Goal: Information Seeking & Learning: Learn about a topic

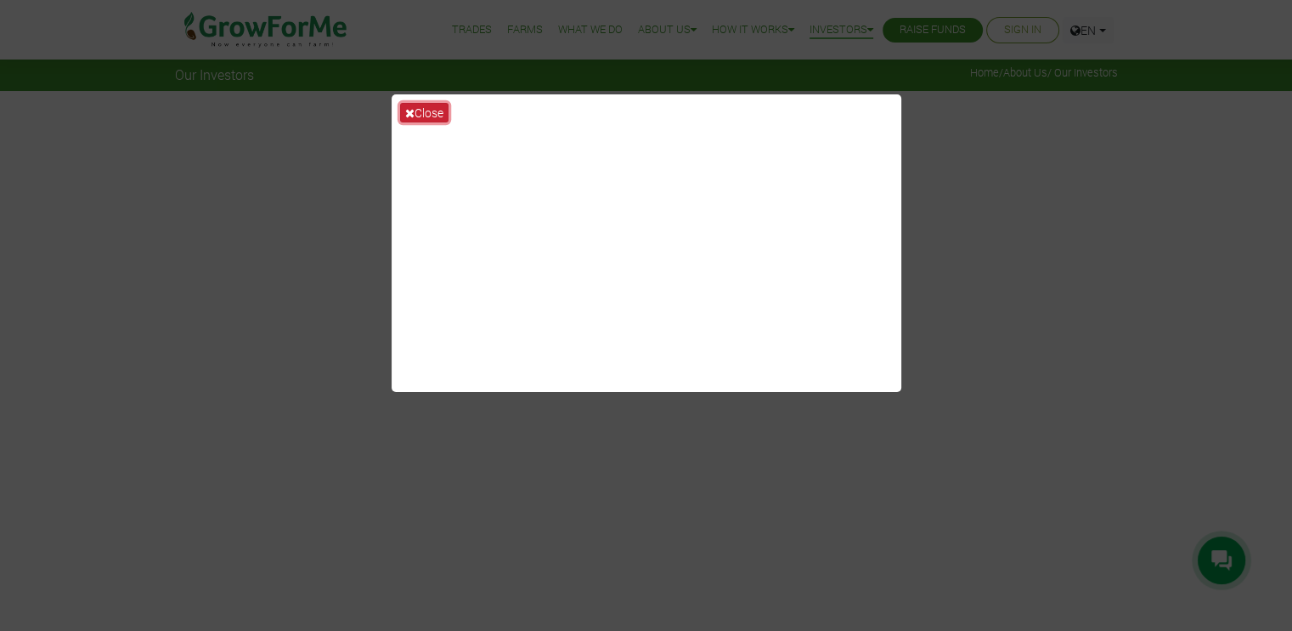
click at [422, 110] on button "Close" at bounding box center [424, 113] width 48 height 20
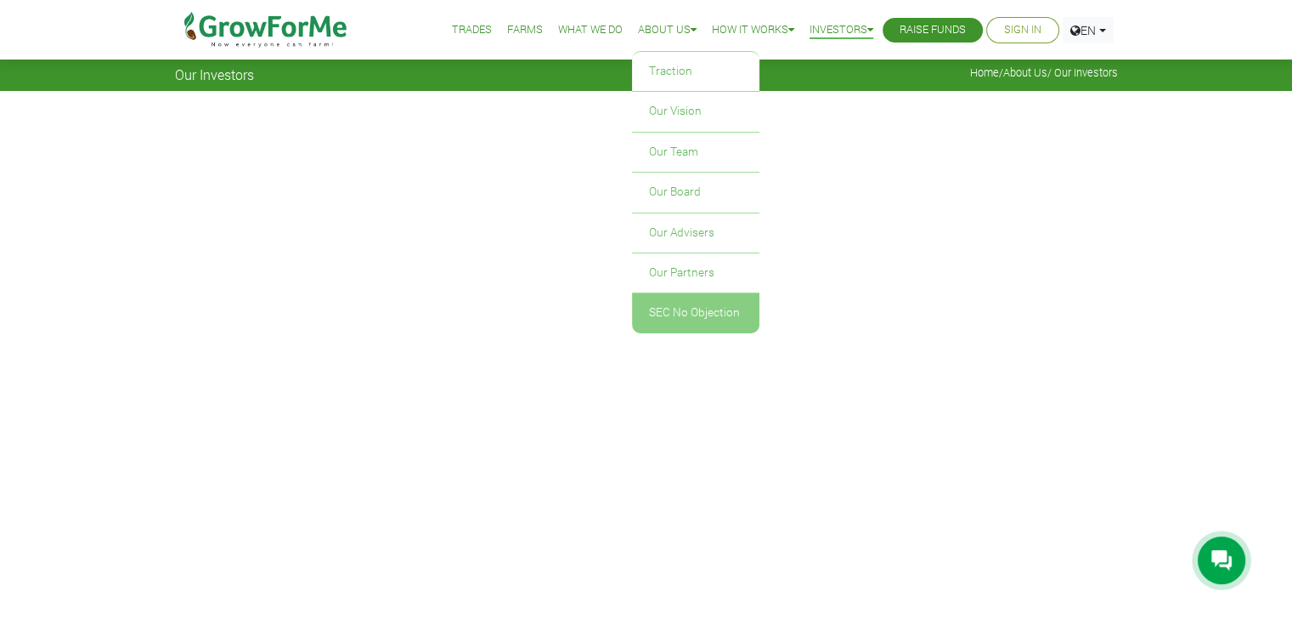
click at [665, 304] on link "SEC No Objection" at bounding box center [695, 312] width 127 height 39
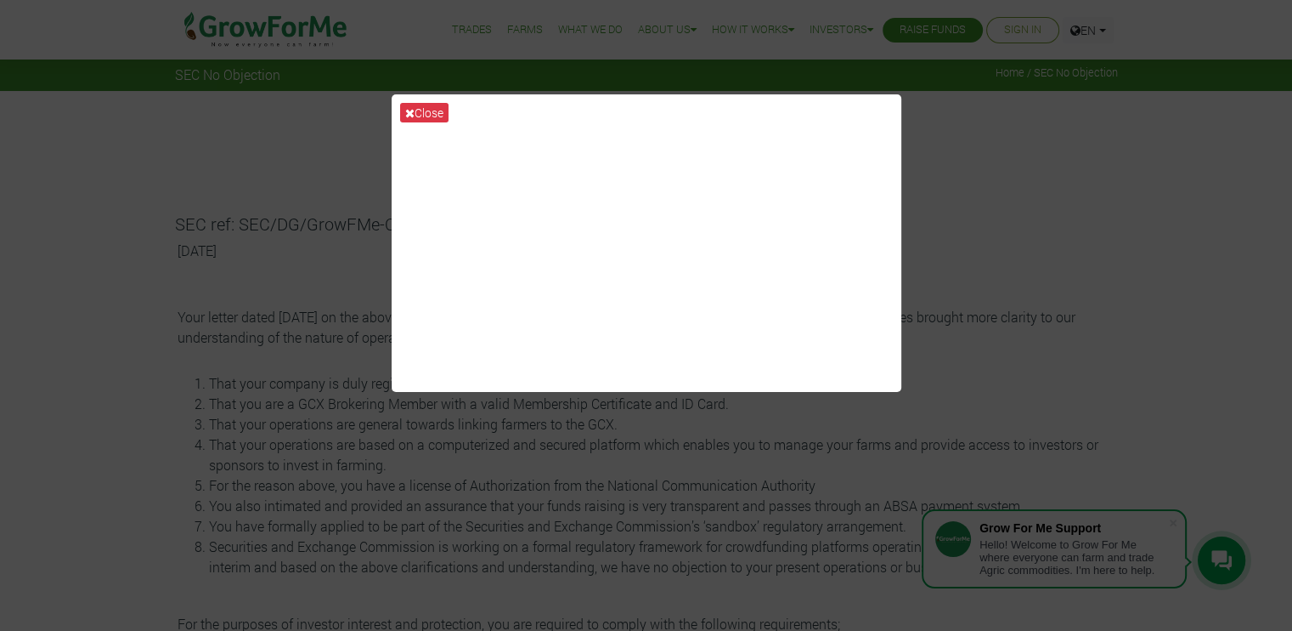
click at [1003, 230] on div "Close" at bounding box center [646, 315] width 1292 height 631
click at [576, 484] on div "Close" at bounding box center [646, 315] width 1292 height 631
click at [577, 499] on div "Close" at bounding box center [646, 315] width 1292 height 631
click at [421, 107] on button "Close" at bounding box center [424, 113] width 48 height 20
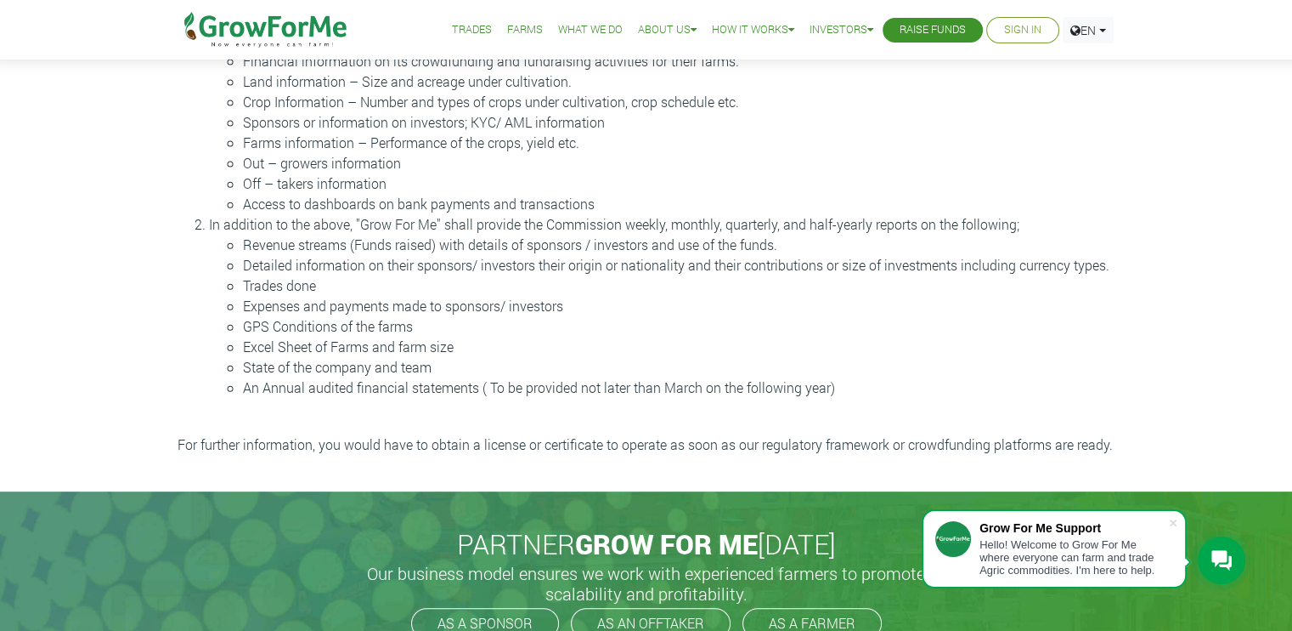
scroll to position [636, 0]
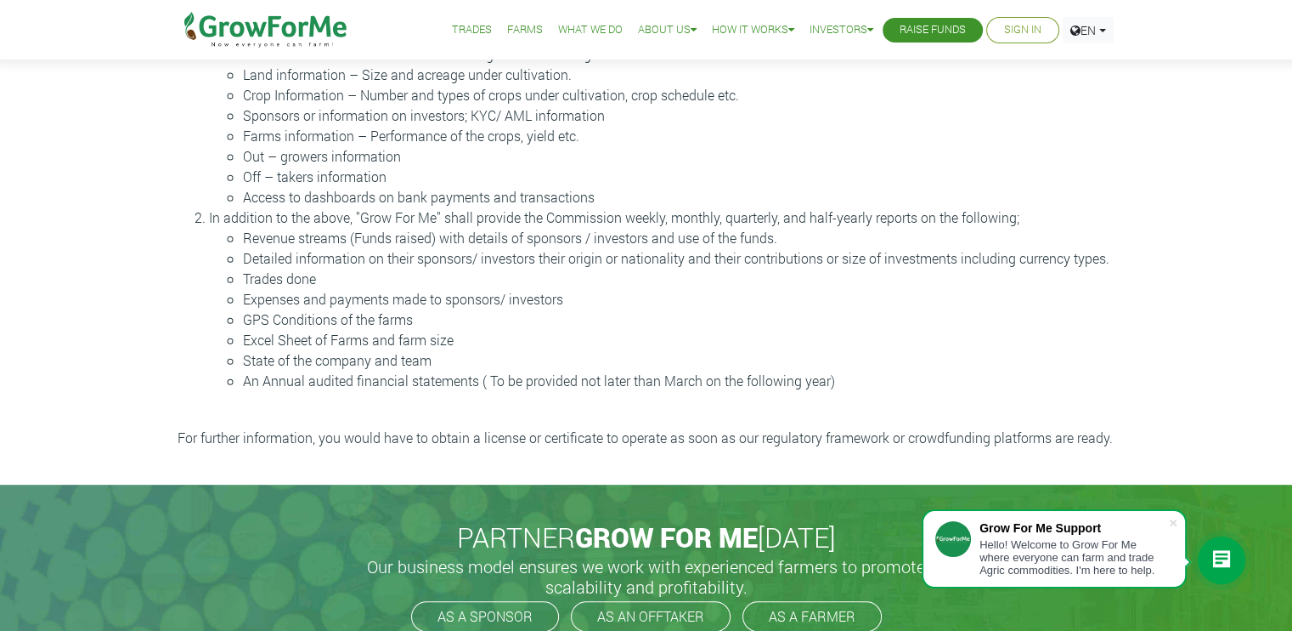
click at [375, 325] on li "GPS Conditions of the farms" at bounding box center [680, 319] width 875 height 20
click at [393, 325] on li "GPS Conditions of the farms" at bounding box center [680, 319] width 875 height 20
click at [354, 325] on li "GPS Conditions of the farms" at bounding box center [680, 319] width 875 height 20
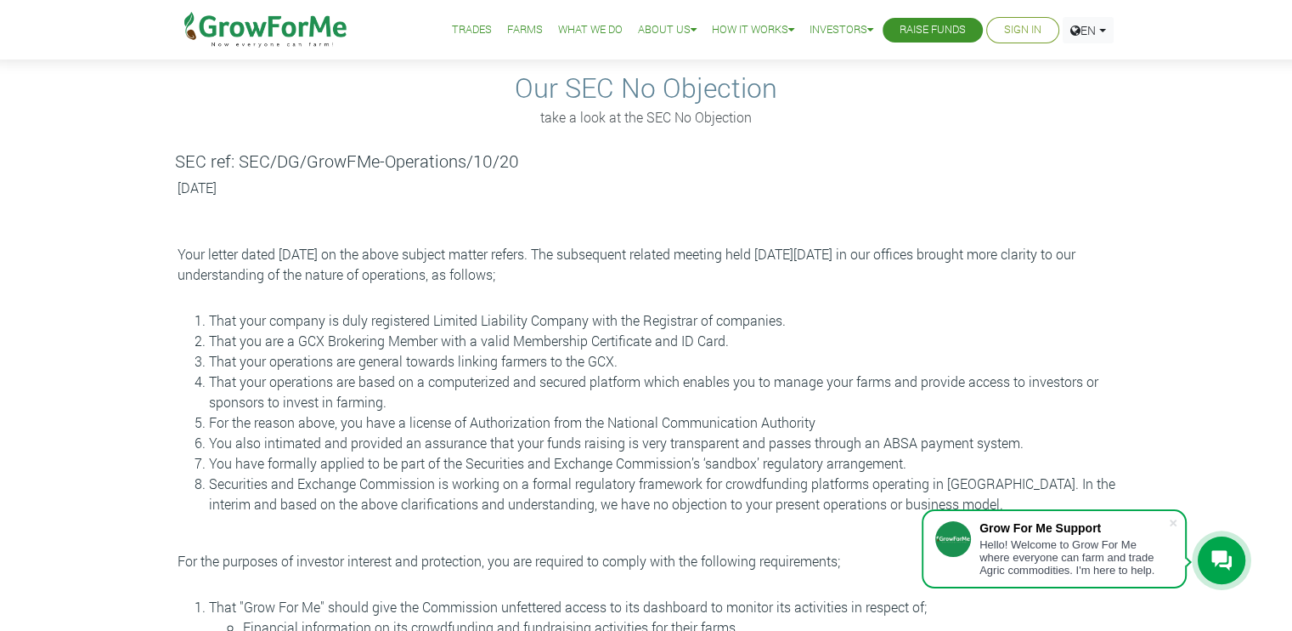
scroll to position [0, 0]
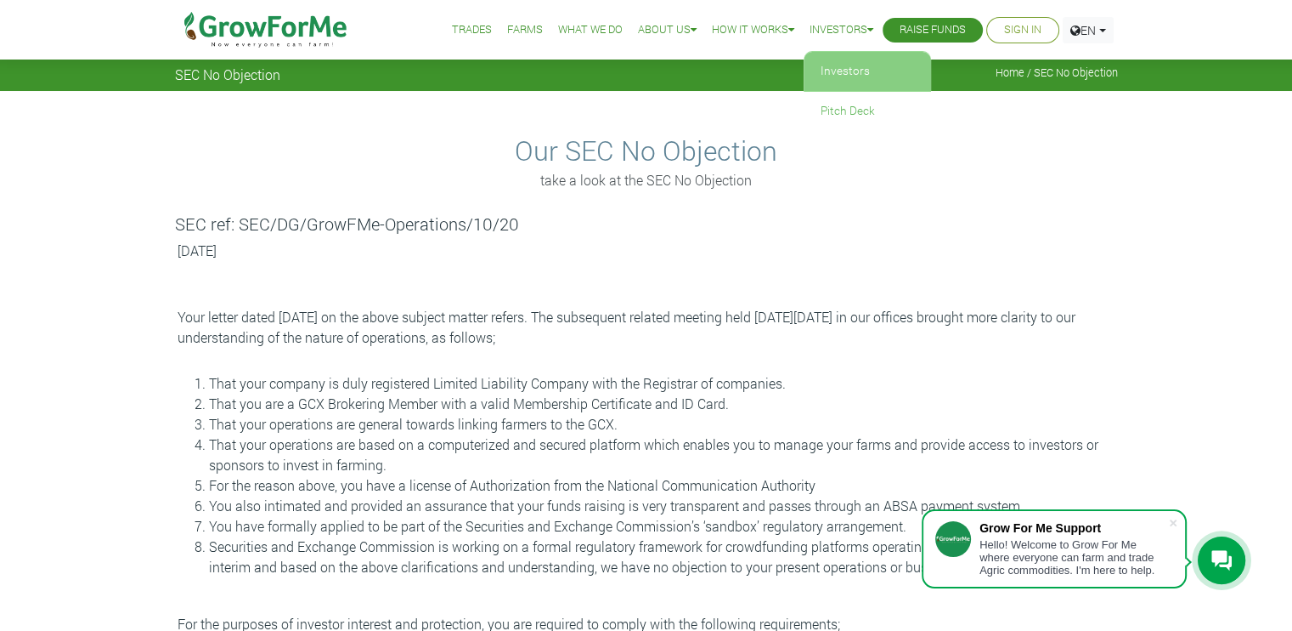
click at [834, 67] on link "Investors" at bounding box center [867, 71] width 127 height 39
